Goal: Information Seeking & Learning: Learn about a topic

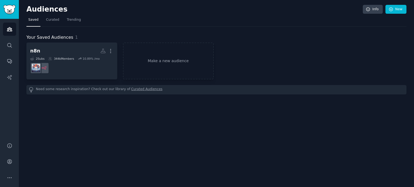
click at [30, 8] on h2 "Audiences" at bounding box center [194, 9] width 336 height 9
click at [155, 57] on link "Make a new audience" at bounding box center [168, 61] width 91 height 37
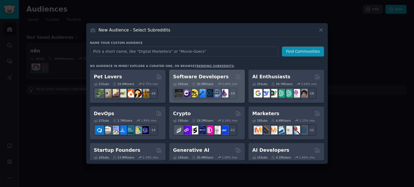
click at [195, 76] on h2 "Software Developers" at bounding box center [201, 77] width 56 height 7
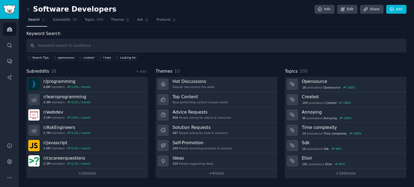
click at [33, 20] on span "Search" at bounding box center [33, 20] width 11 height 5
drag, startPoint x: 51, startPoint y: 10, endPoint x: 36, endPoint y: 9, distance: 15.1
click at [50, 10] on h2 "Software Developers" at bounding box center [71, 9] width 90 height 9
click at [25, 7] on div "Software Developers Info Edit Share Add Search Subreddits 26 Topics 200 Themes …" at bounding box center [216, 93] width 395 height 187
click at [29, 8] on icon at bounding box center [29, 9] width 6 height 6
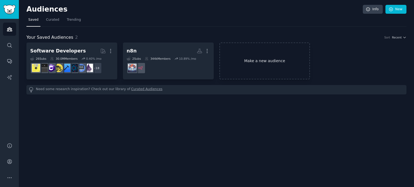
click at [248, 64] on link "Make a new audience" at bounding box center [264, 61] width 91 height 37
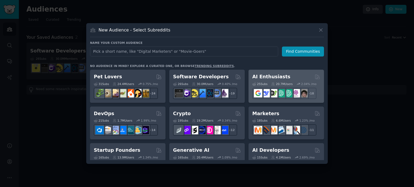
click at [287, 83] on div "20.7M Users" at bounding box center [281, 84] width 21 height 4
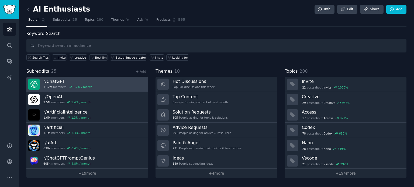
click at [97, 84] on link "r/ ChatGPT 11.2M members 1.2 % / month" at bounding box center [87, 84] width 122 height 15
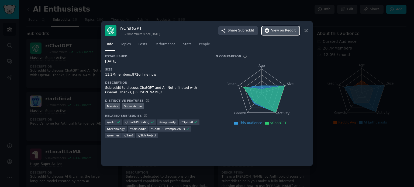
click at [292, 30] on span "on Reddit" at bounding box center [288, 30] width 16 height 5
click at [308, 31] on icon at bounding box center [306, 31] width 6 height 6
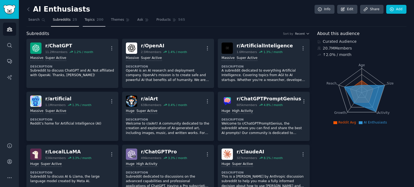
click at [87, 19] on span "Topics" at bounding box center [90, 20] width 10 height 5
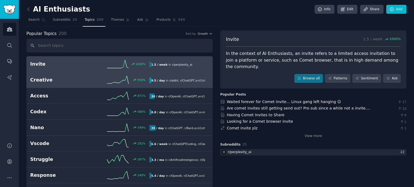
click at [101, 81] on div "958 %" at bounding box center [120, 80] width 60 height 8
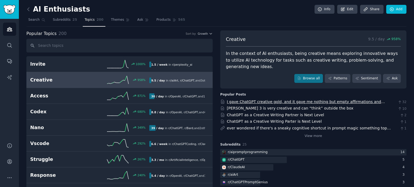
click at [302, 100] on link "I gave ChatGPT creative gold, and it gave me nothing but empty affirmations and…" at bounding box center [307, 105] width 160 height 10
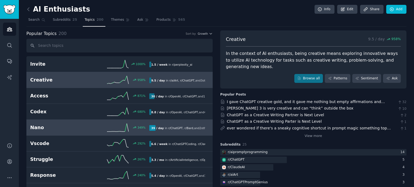
click at [65, 126] on h2 "Nano" at bounding box center [60, 128] width 60 height 7
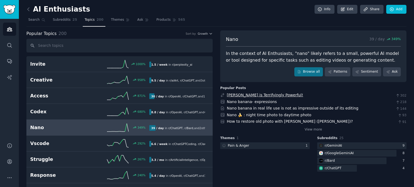
click at [270, 94] on link "[PERSON_NAME] is Terrifyingly Powerful!" at bounding box center [265, 95] width 76 height 4
click at [60, 21] on span "Subreddits" at bounding box center [62, 20] width 18 height 5
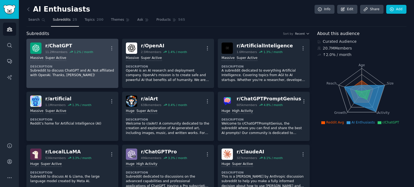
click at [66, 46] on div "r/ ChatGPT" at bounding box center [69, 46] width 48 height 7
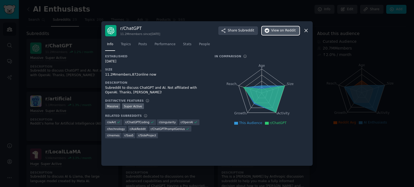
click at [276, 33] on button "View on Reddit" at bounding box center [281, 30] width 38 height 9
click at [306, 32] on icon at bounding box center [306, 31] width 6 height 6
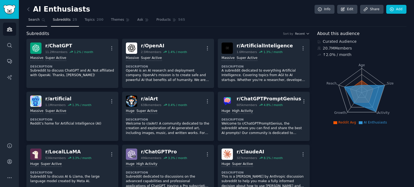
click at [40, 20] on link "Search" at bounding box center [36, 21] width 21 height 11
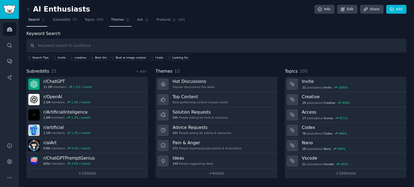
click at [111, 20] on span "Themes" at bounding box center [117, 20] width 13 height 5
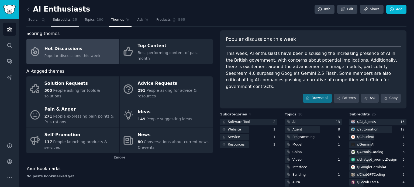
click at [73, 20] on span "25" at bounding box center [75, 20] width 5 height 5
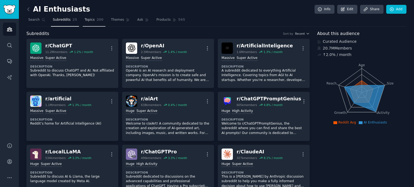
click at [96, 22] on span "200" at bounding box center [99, 20] width 7 height 5
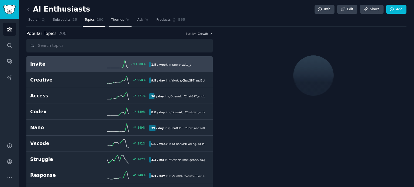
click at [116, 18] on span "Themes" at bounding box center [117, 20] width 13 height 5
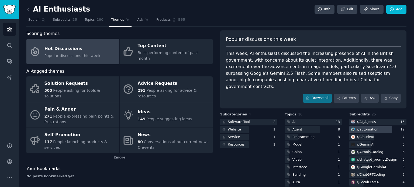
click at [371, 127] on div "r/ automation" at bounding box center [368, 129] width 22 height 5
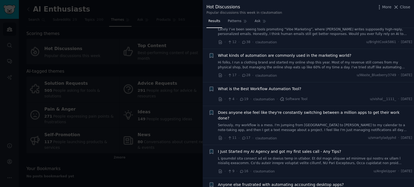
scroll to position [135, 0]
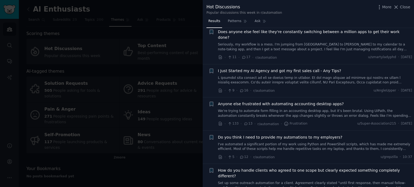
click at [79, 18] on div at bounding box center [207, 93] width 414 height 187
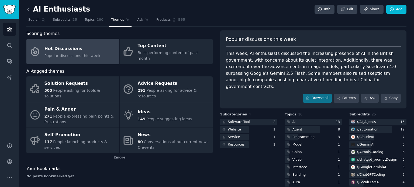
click at [28, 10] on icon at bounding box center [28, 9] width 2 height 3
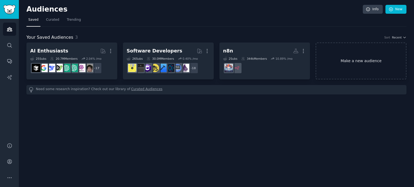
click at [341, 58] on link "Make a new audience" at bounding box center [361, 61] width 91 height 37
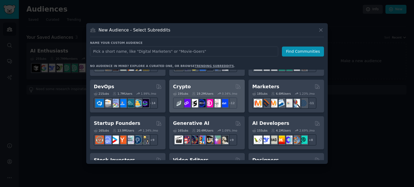
scroll to position [54, 0]
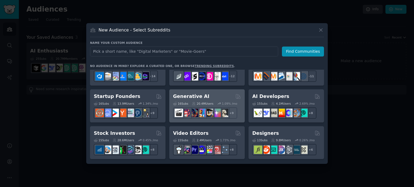
click at [209, 94] on div "Generative AI" at bounding box center [207, 96] width 68 height 7
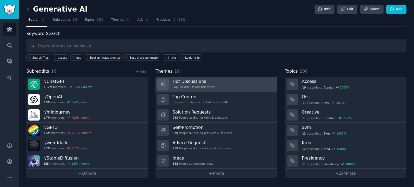
click at [225, 82] on link "Hot Discussions Popular discussions this week" at bounding box center [217, 84] width 122 height 15
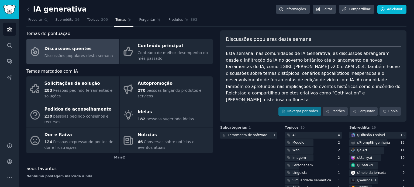
scroll to position [27, 0]
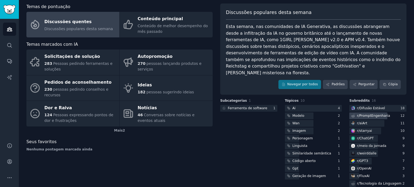
click at [368, 114] on font "PromptEngenharia" at bounding box center [375, 116] width 31 height 4
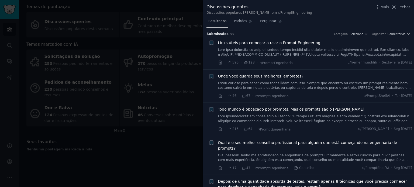
click at [266, 45] on font "Links úteis para começar a usar o Prompt Engineering" at bounding box center [269, 43] width 102 height 4
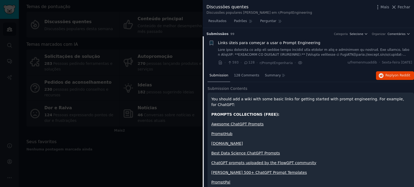
scroll to position [8, 0]
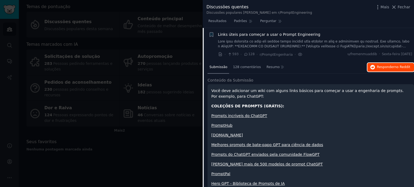
click at [390, 70] on button "Responder no Reddit" at bounding box center [390, 67] width 47 height 9
